Goal: Task Accomplishment & Management: Manage account settings

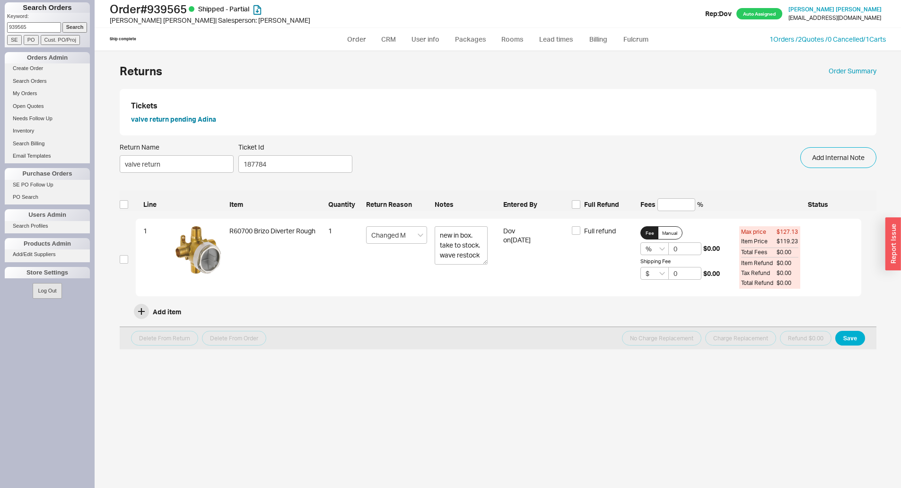
click at [35, 29] on input "939565" at bounding box center [34, 27] width 54 height 10
type input "9"
type input "801564"
click at [62, 22] on input "Search" at bounding box center [74, 27] width 25 height 10
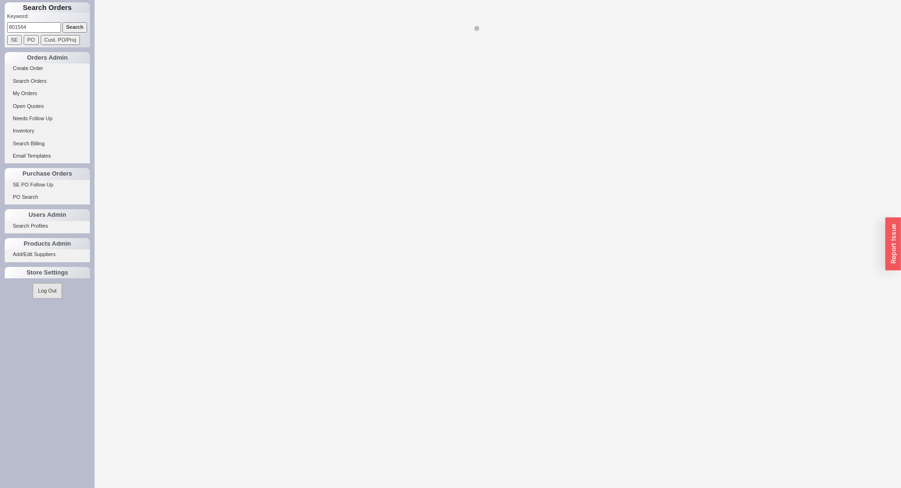
select select "LOW"
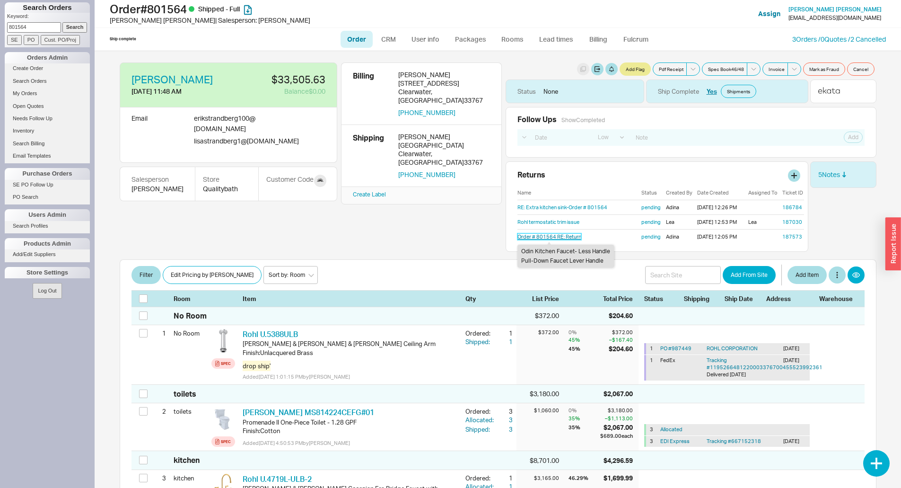
click at [527, 236] on link "Order # 801564 RE: Return" at bounding box center [550, 236] width 64 height 7
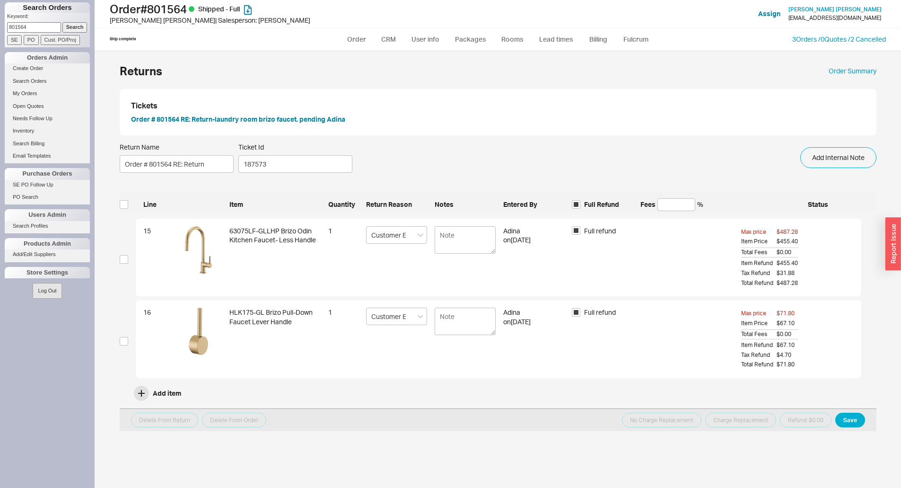
select select "LOW"
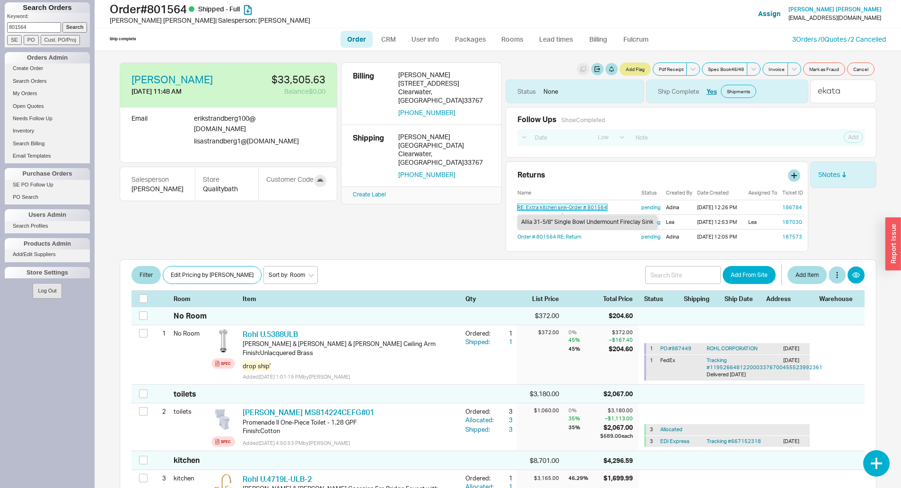
click at [556, 205] on link "RE: Extra kitchen sink-Order # 801564" at bounding box center [563, 207] width 90 height 7
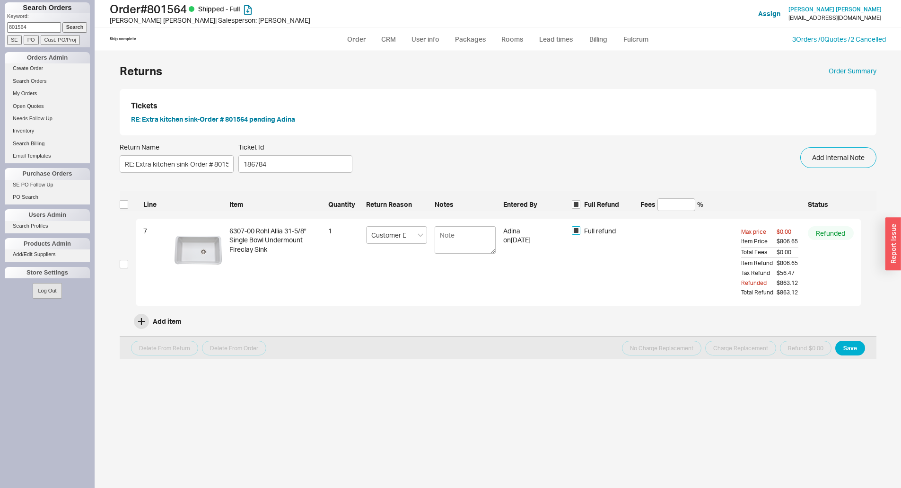
click at [576, 232] on input "Full refund" at bounding box center [576, 230] width 9 height 9
checkbox input "false"
click at [576, 232] on input "Full refund" at bounding box center [576, 230] width 9 height 9
checkbox input "true"
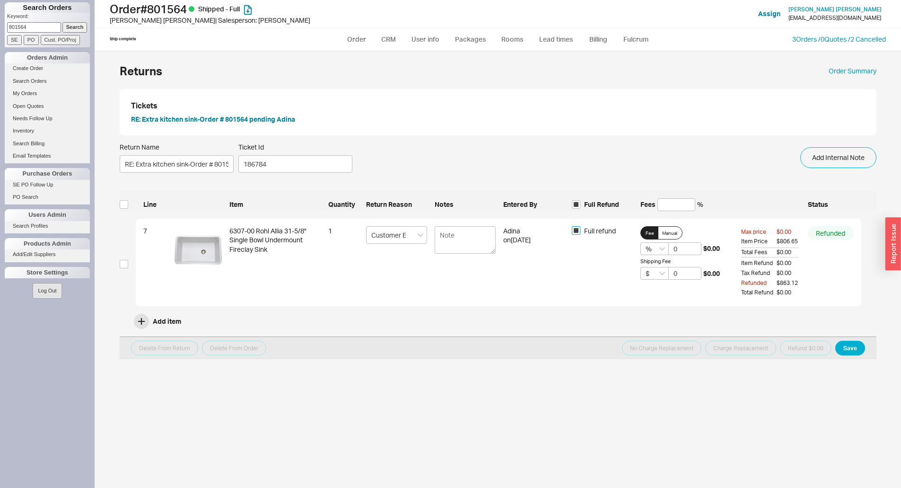
checkbox input "true"
